Goal: Use online tool/utility: Use online tool/utility

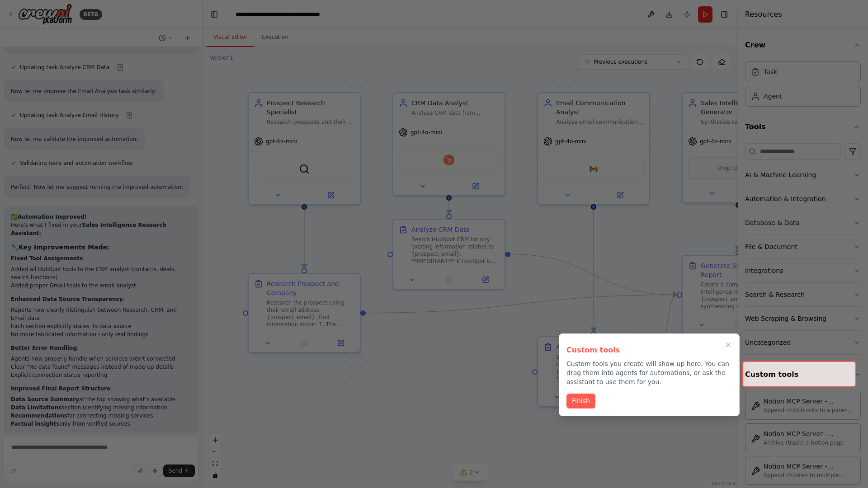
click at [726, 348] on icon "Close walkthrough" at bounding box center [727, 344] width 7 height 7
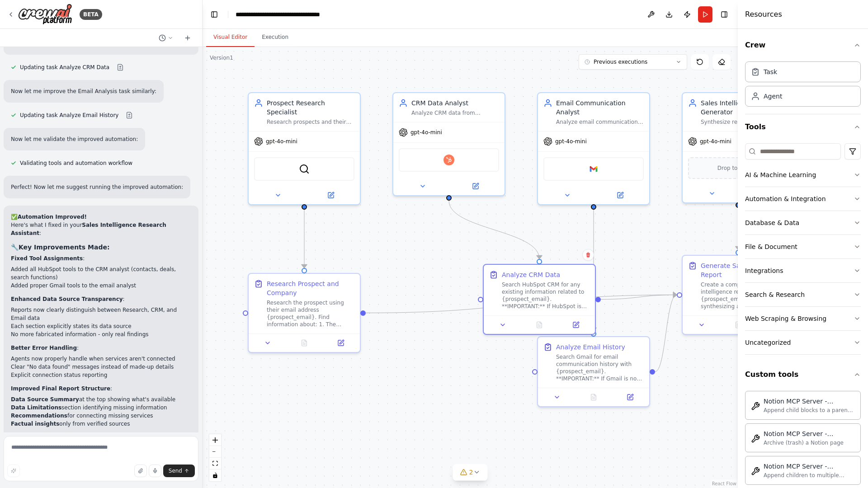
drag, startPoint x: 470, startPoint y: 268, endPoint x: 560, endPoint y: 313, distance: 101.0
click at [560, 313] on div "Analyze CRM Data Search HubSpot CRM for any existing information related to {pr…" at bounding box center [538, 290] width 111 height 51
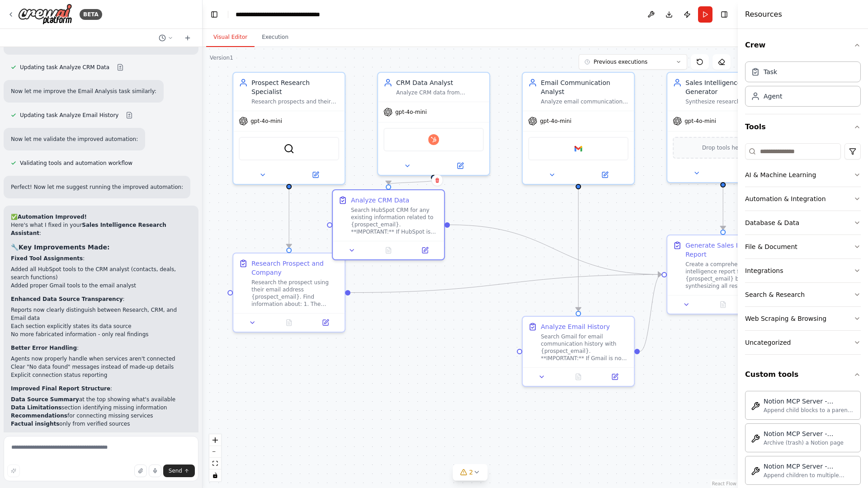
drag, startPoint x: 560, startPoint y: 313, endPoint x: 402, endPoint y: 231, distance: 177.8
click at [402, 231] on div "Analyze CRM Data Search HubSpot CRM for any existing information related to {pr…" at bounding box center [388, 215] width 111 height 51
